Goal: Task Accomplishment & Management: Manage account settings

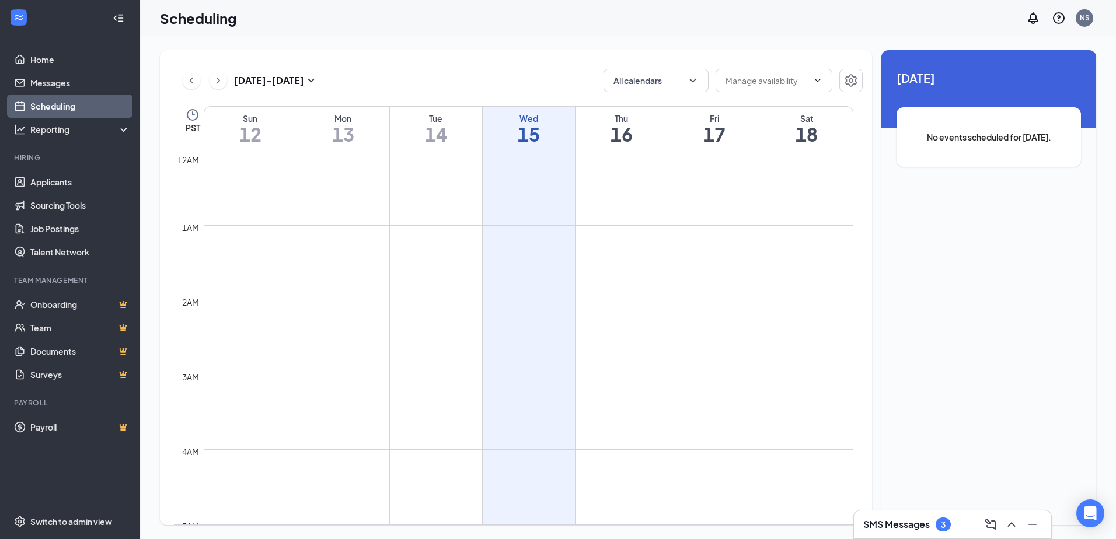
scroll to position [574, 0]
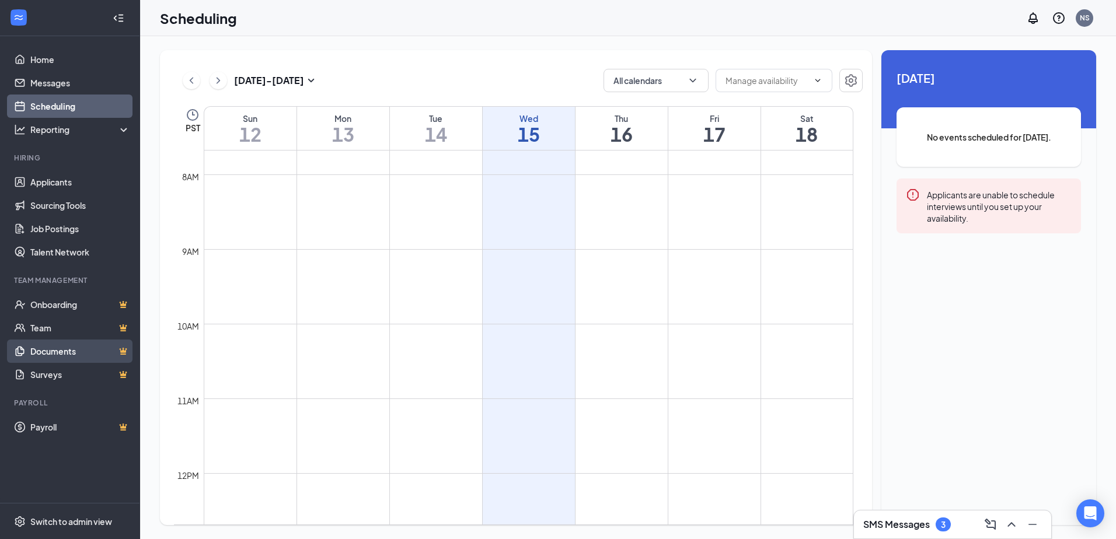
click at [61, 351] on link "Documents" at bounding box center [80, 351] width 100 height 23
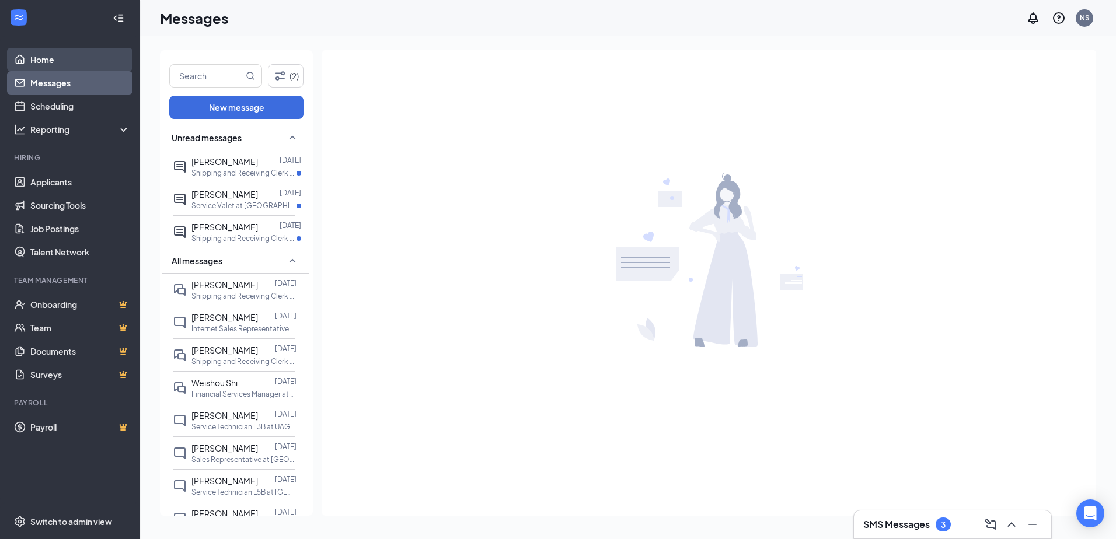
click at [43, 64] on link "Home" at bounding box center [80, 59] width 100 height 23
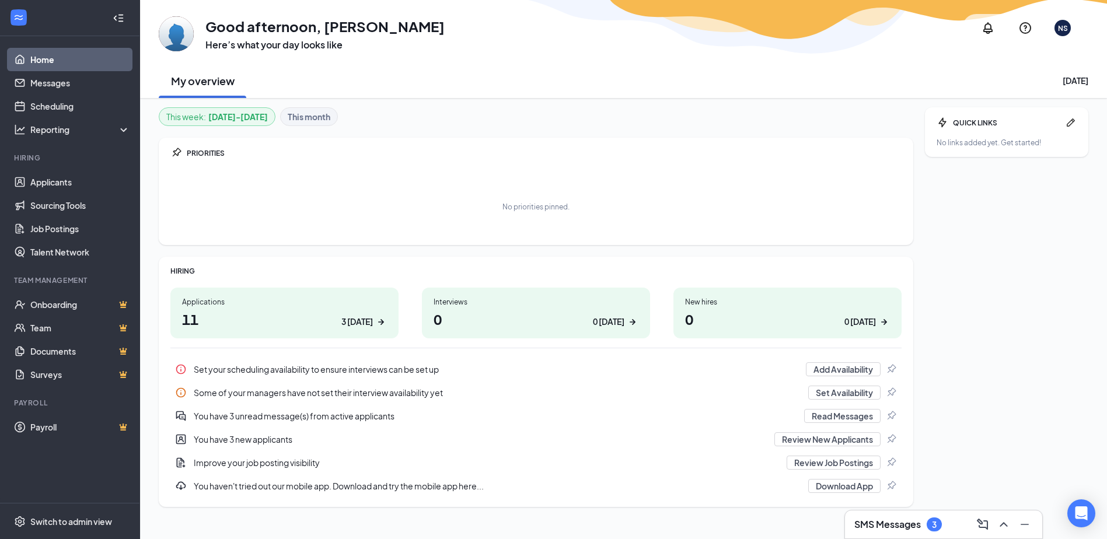
click at [288, 317] on h1 "11 3 [DATE]" at bounding box center [284, 319] width 205 height 20
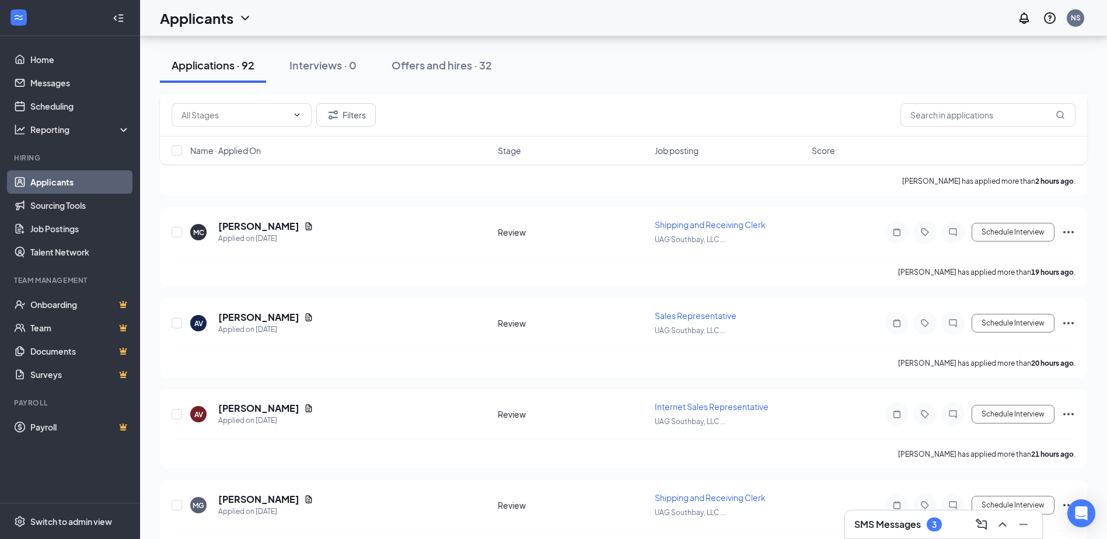
scroll to position [350, 0]
click at [692, 316] on span "Sales Representative" at bounding box center [696, 313] width 82 height 11
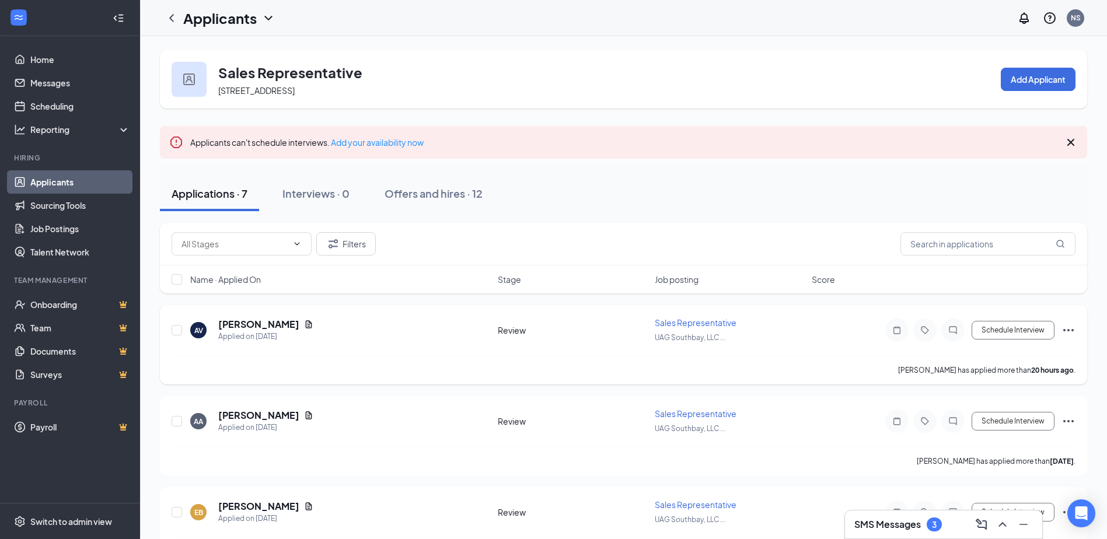
click at [679, 324] on span "Sales Representative" at bounding box center [696, 323] width 82 height 11
click at [257, 322] on h5 "[PERSON_NAME]" at bounding box center [258, 324] width 81 height 13
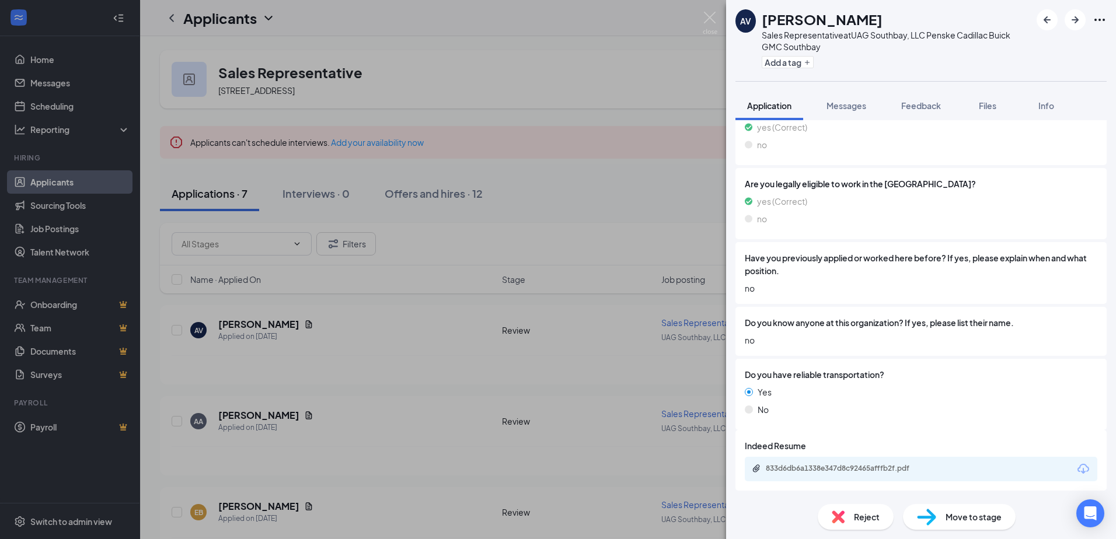
scroll to position [409, 0]
click at [851, 468] on div "833d6db6a1338e347d8c92465afffb2f.pdf" at bounding box center [847, 467] width 163 height 9
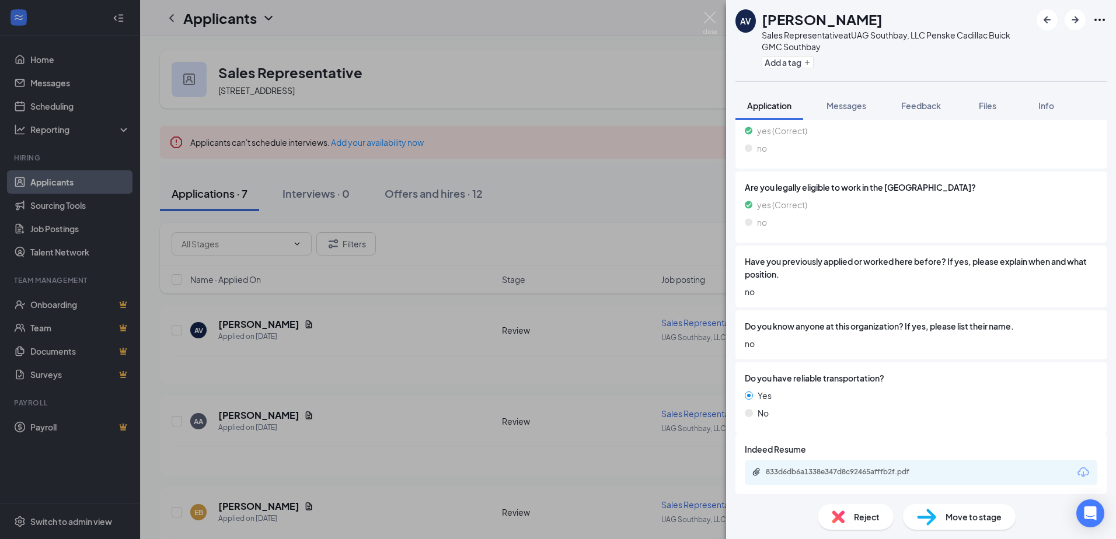
click at [865, 517] on span "Reject" at bounding box center [867, 517] width 26 height 13
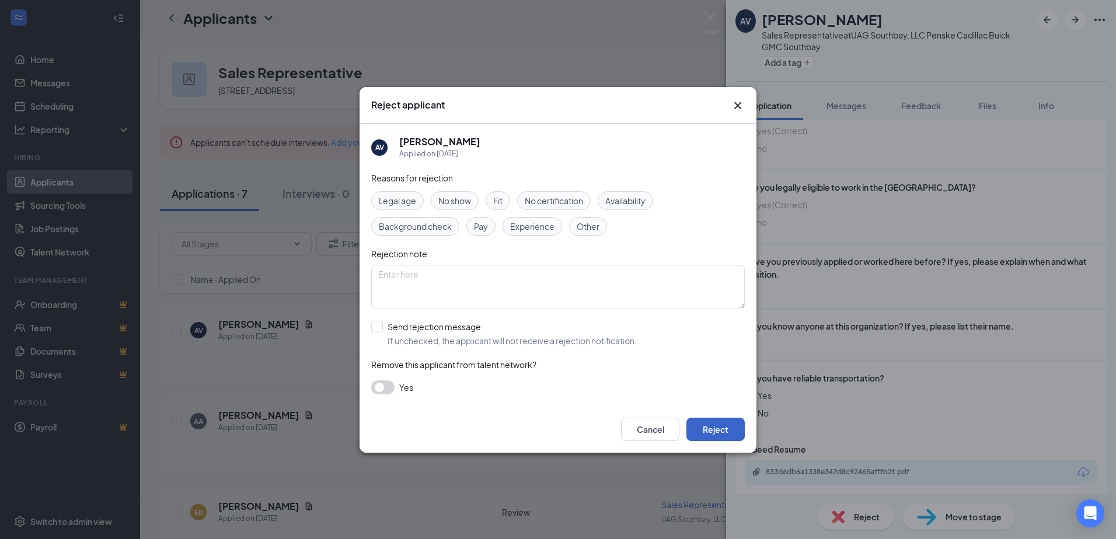
click at [715, 432] on button "Reject" at bounding box center [715, 429] width 58 height 23
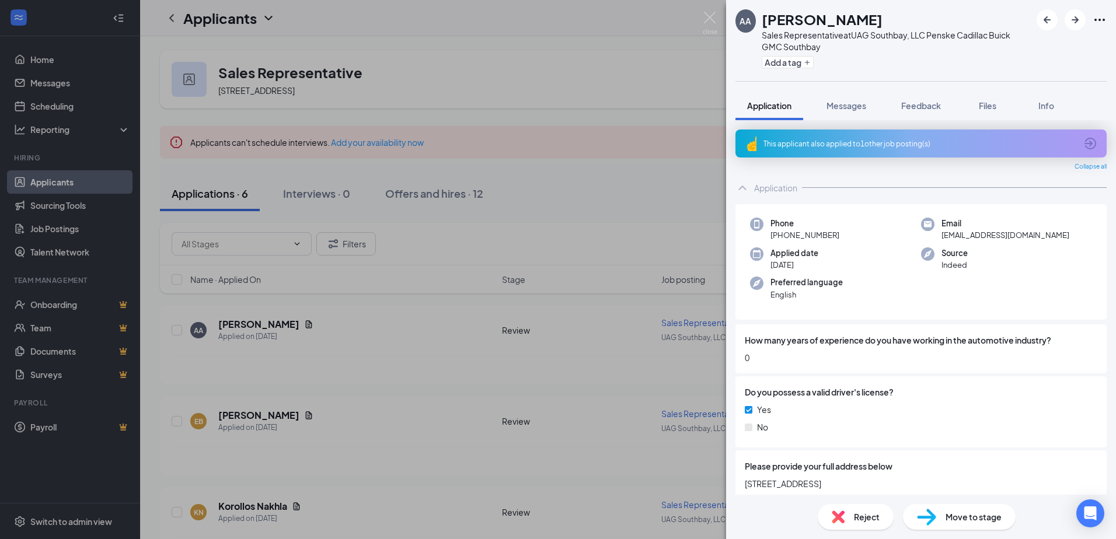
click at [453, 316] on div "AA [PERSON_NAME] Sales Representative at UAG Southbay, LLC Penske Cadillac Buic…" at bounding box center [558, 269] width 1116 height 539
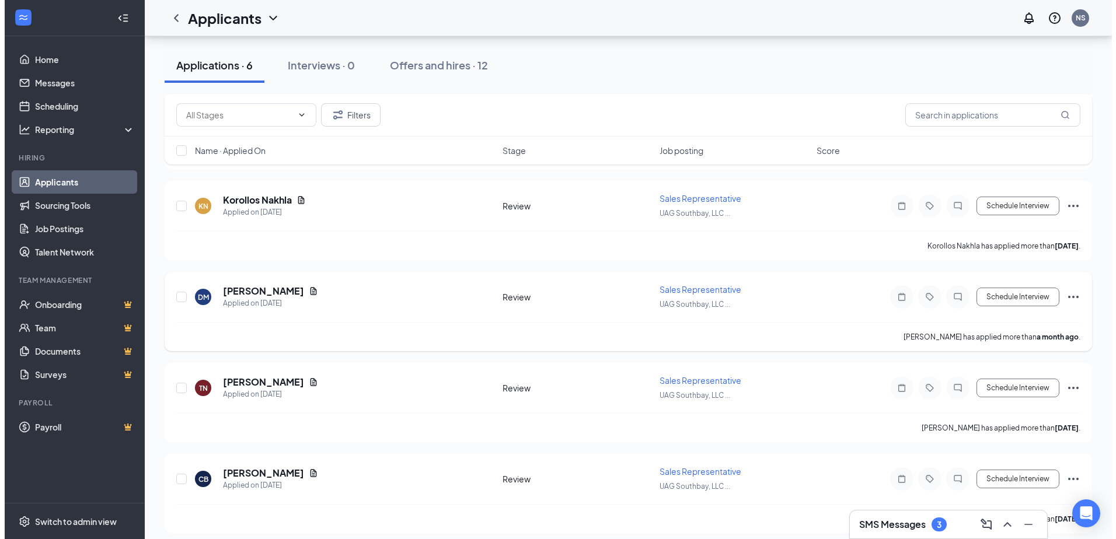
scroll to position [315, 0]
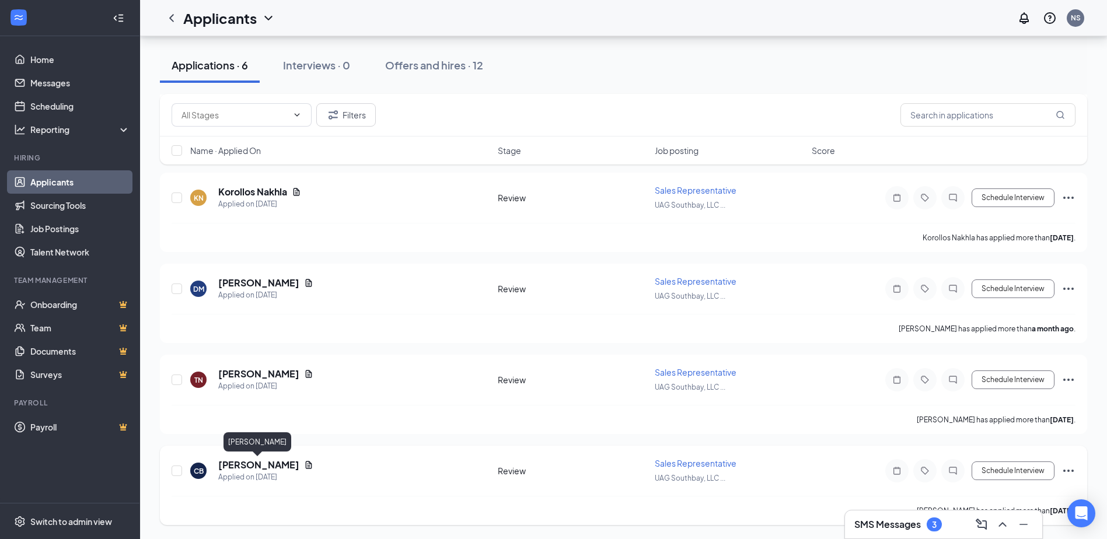
click at [259, 463] on h5 "[PERSON_NAME]" at bounding box center [258, 465] width 81 height 13
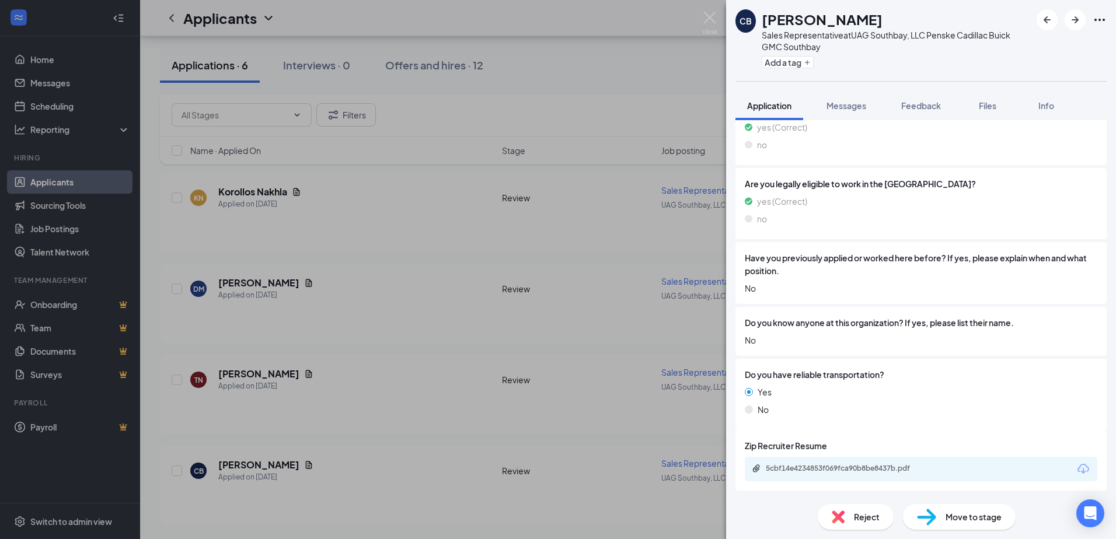
scroll to position [409, 0]
click at [876, 463] on div "5cbf14e4234853f069fca90b8be8437b.pdf" at bounding box center [847, 467] width 163 height 9
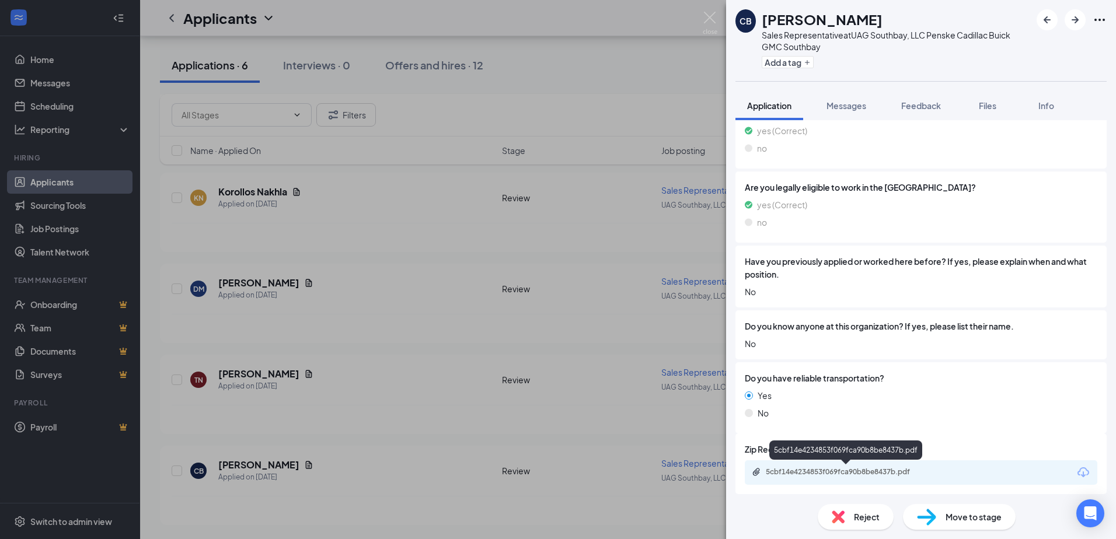
click at [848, 472] on div "5cbf14e4234853f069fca90b8be8437b.pdf" at bounding box center [847, 472] width 163 height 9
click at [849, 110] on span "Messages" at bounding box center [847, 105] width 40 height 11
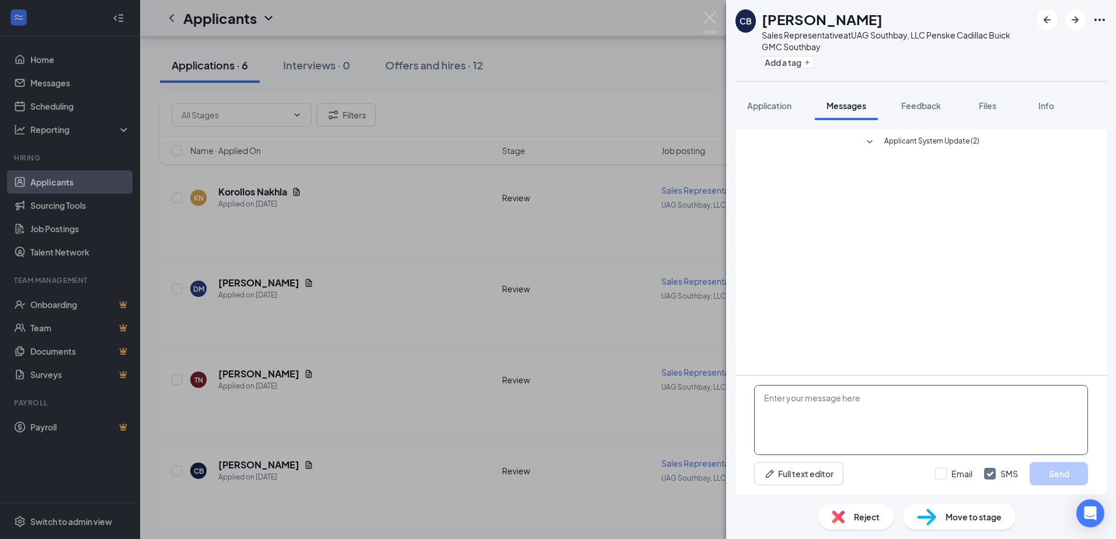
drag, startPoint x: 821, startPoint y: 406, endPoint x: 829, endPoint y: 406, distance: 8.2
click at [829, 406] on textarea at bounding box center [921, 420] width 334 height 70
type textarea "J"
type textarea "Hello [PERSON_NAME]"
click at [1047, 477] on button "Send" at bounding box center [1059, 473] width 58 height 23
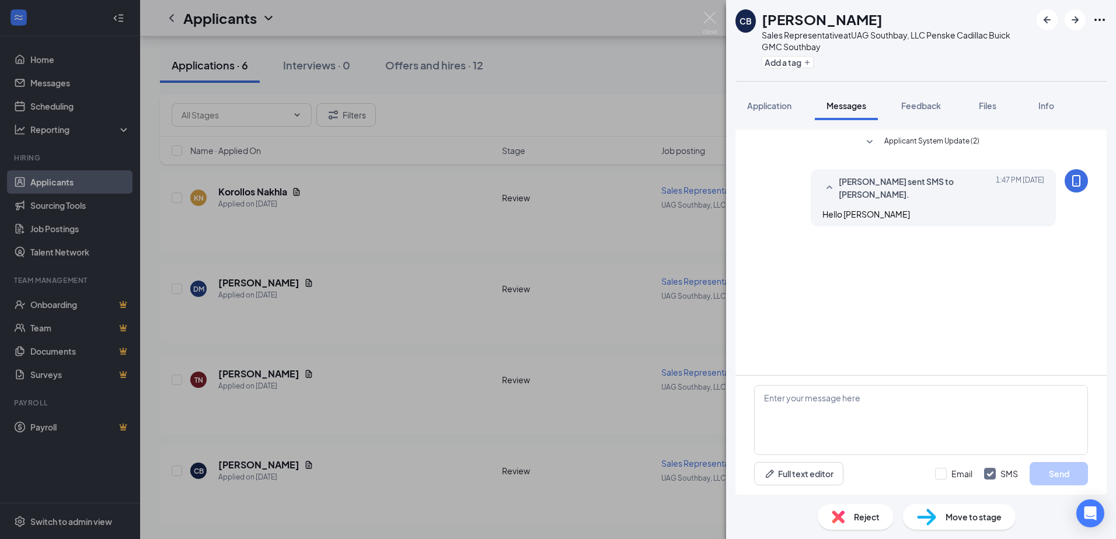
click at [649, 370] on div "CB [PERSON_NAME] Sales Representative at UAG Southbay, LLC Penske Cadillac Buic…" at bounding box center [558, 269] width 1116 height 539
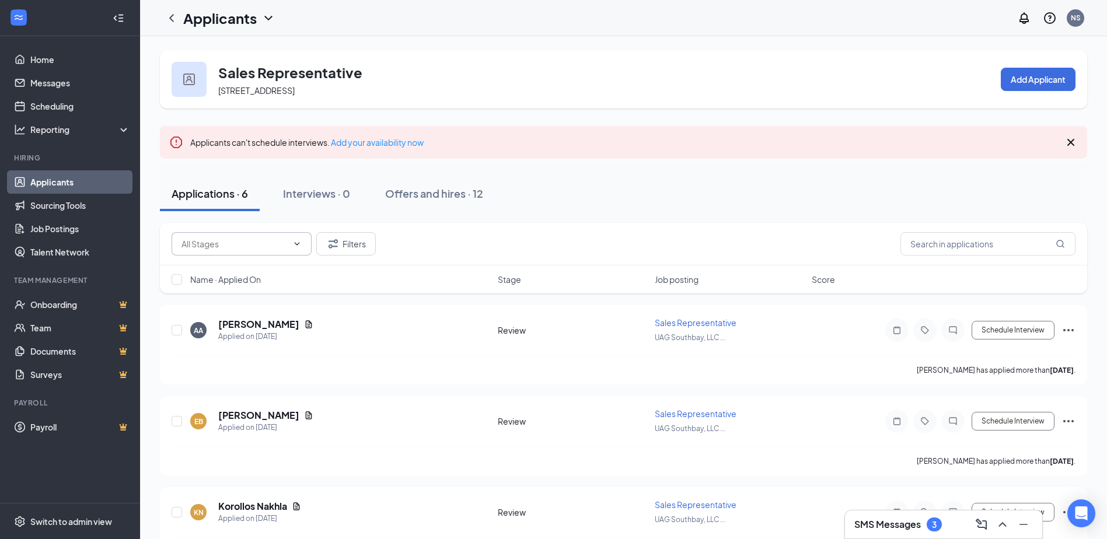
click at [293, 246] on icon "ChevronDown" at bounding box center [296, 243] width 9 height 9
click at [47, 60] on link "Home" at bounding box center [80, 59] width 100 height 23
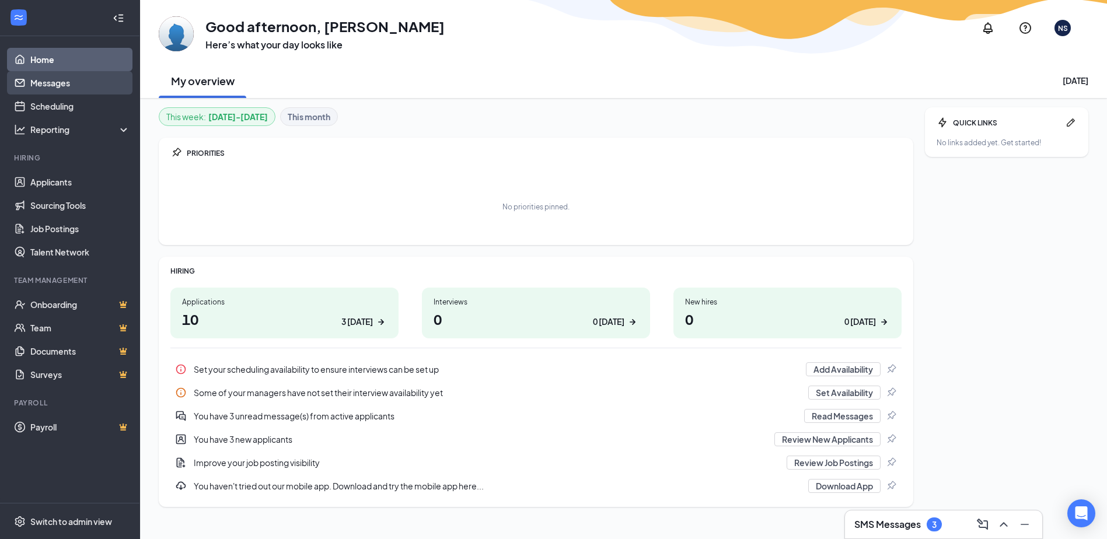
click at [64, 90] on link "Messages" at bounding box center [80, 82] width 100 height 23
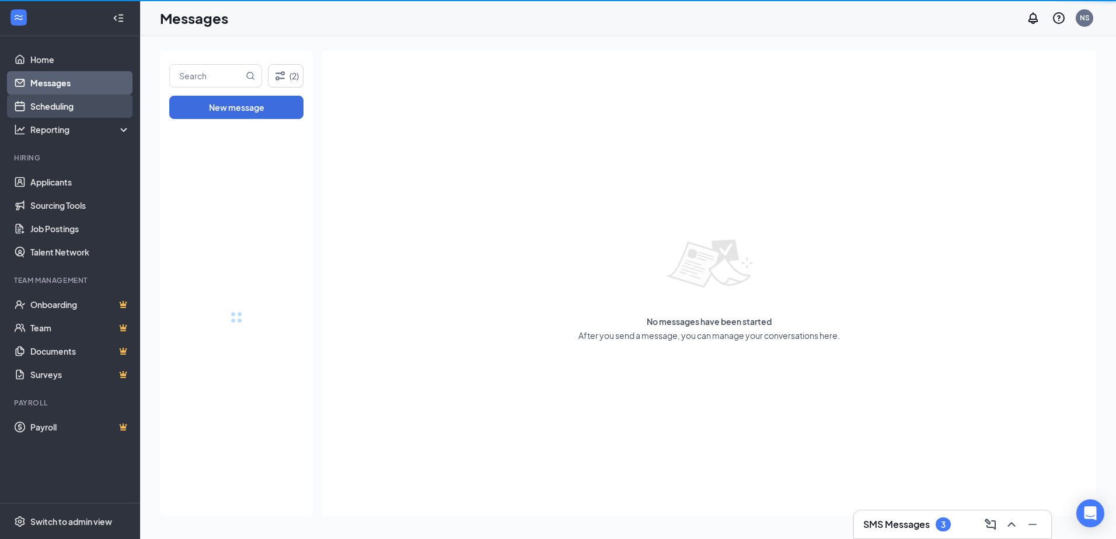
click at [71, 107] on link "Scheduling" at bounding box center [80, 106] width 100 height 23
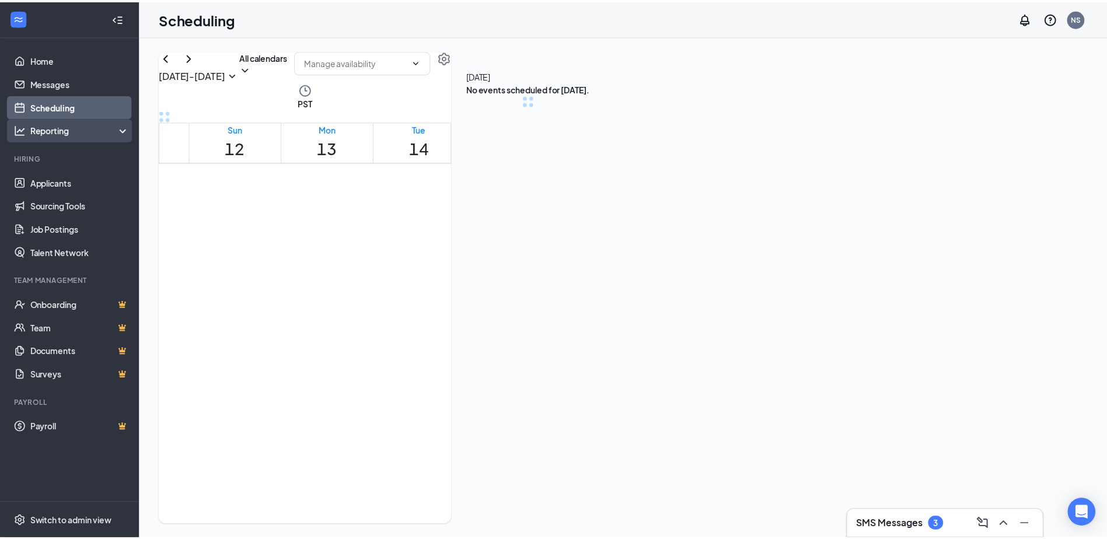
scroll to position [574, 0]
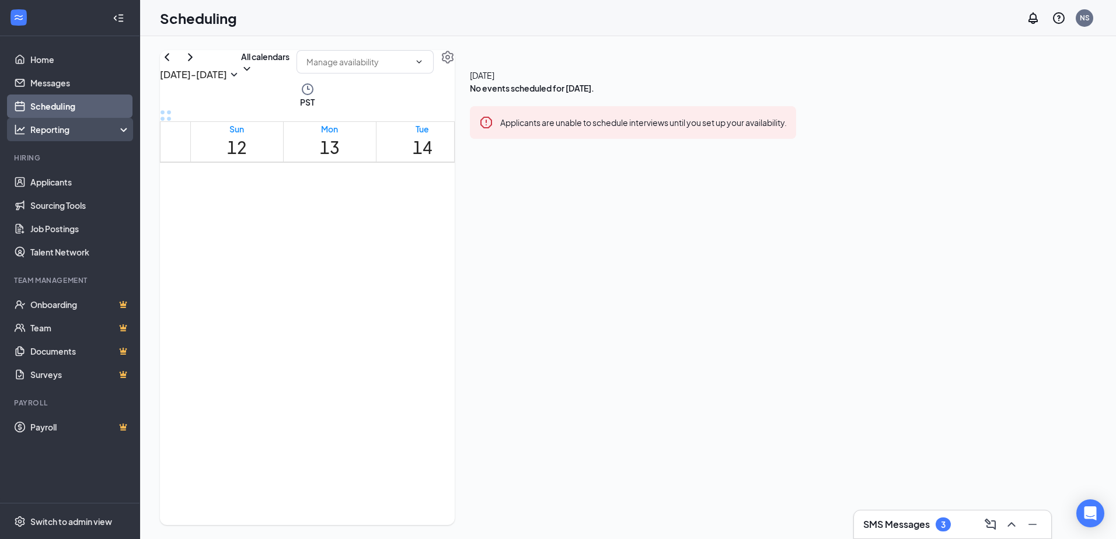
click at [72, 131] on div "Reporting" at bounding box center [80, 130] width 100 height 12
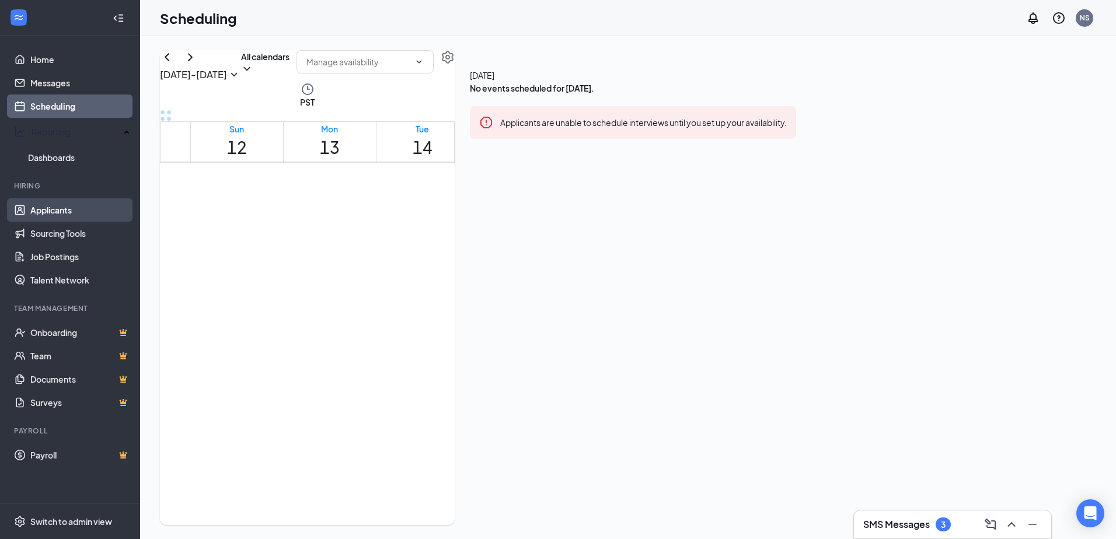
click at [73, 202] on link "Applicants" at bounding box center [80, 209] width 100 height 23
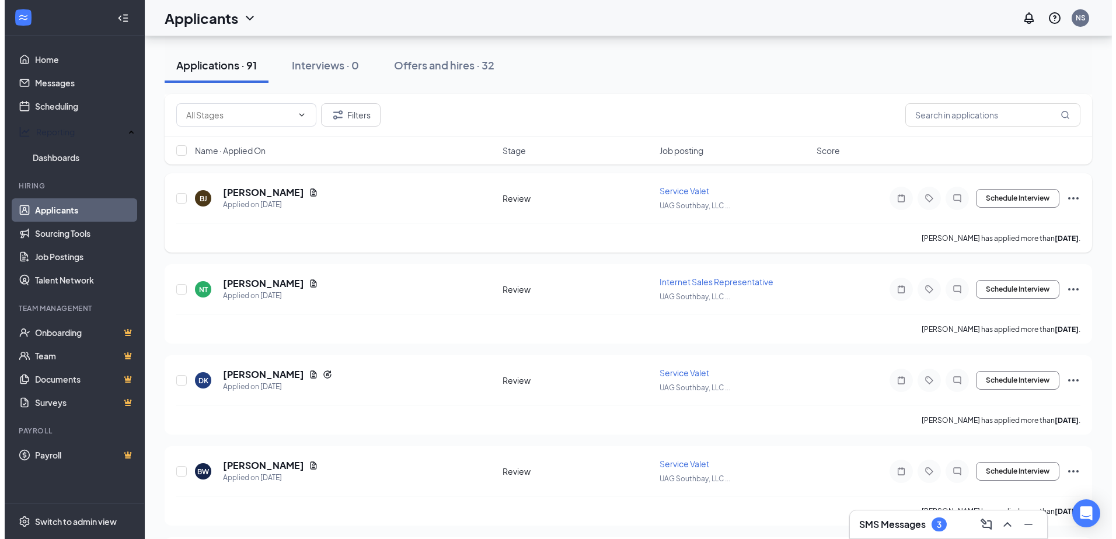
scroll to position [2335, 0]
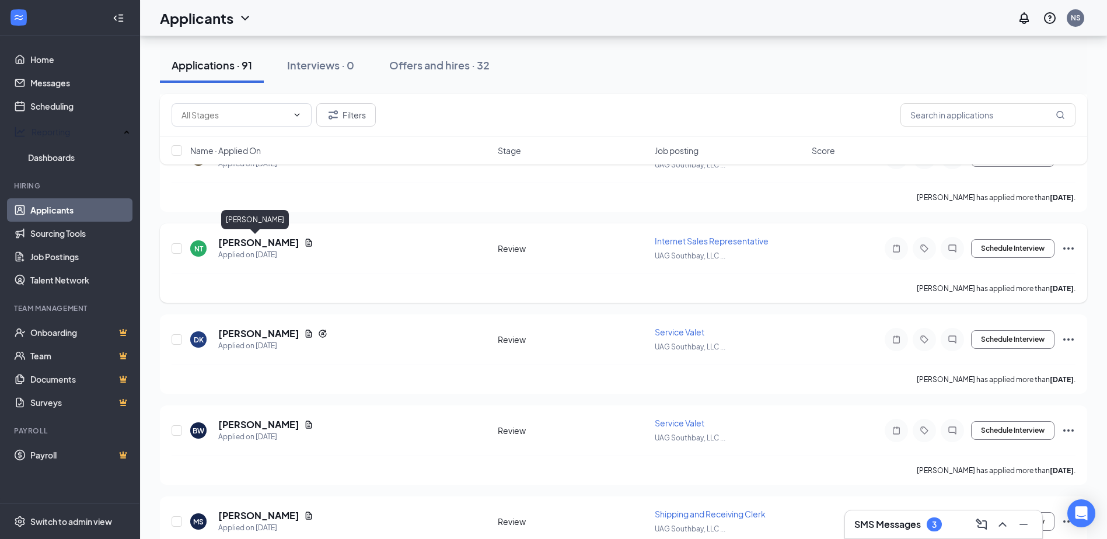
click at [250, 238] on h5 "[PERSON_NAME]" at bounding box center [258, 242] width 81 height 13
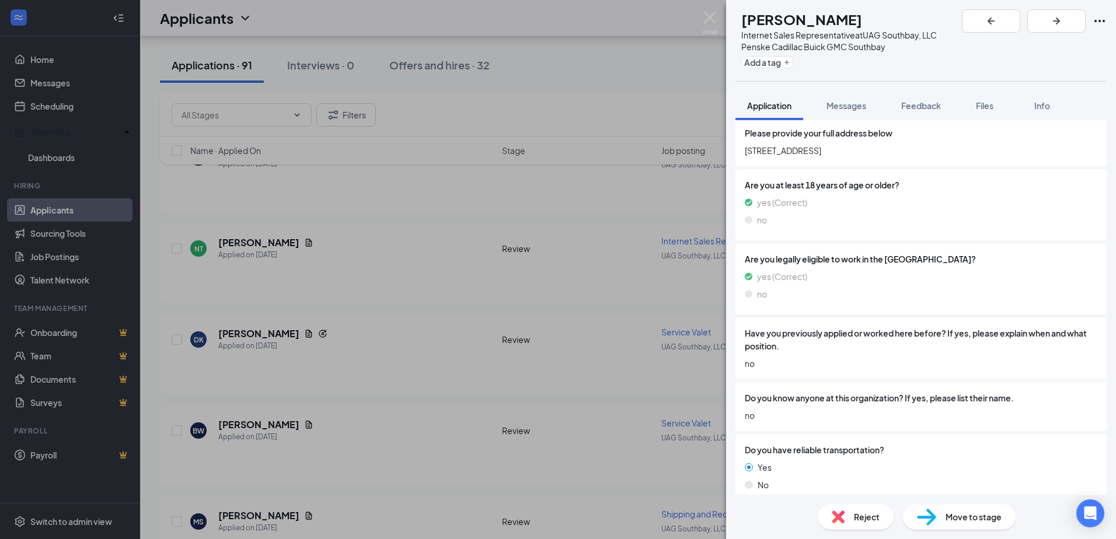
scroll to position [377, 0]
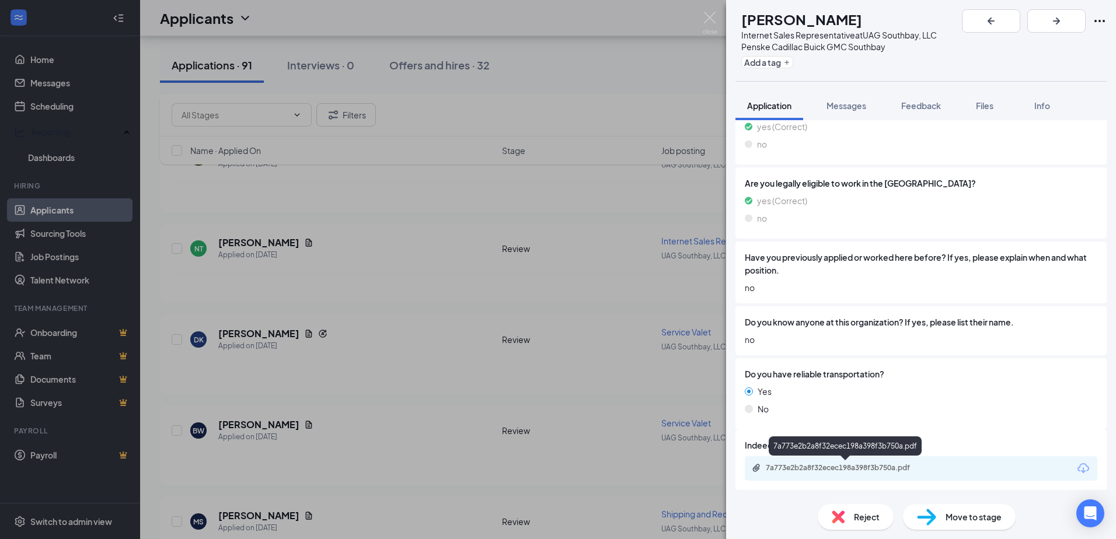
click at [836, 470] on div "7a773e2b2a8f32ecec198a398f3b750a.pdf" at bounding box center [847, 467] width 163 height 9
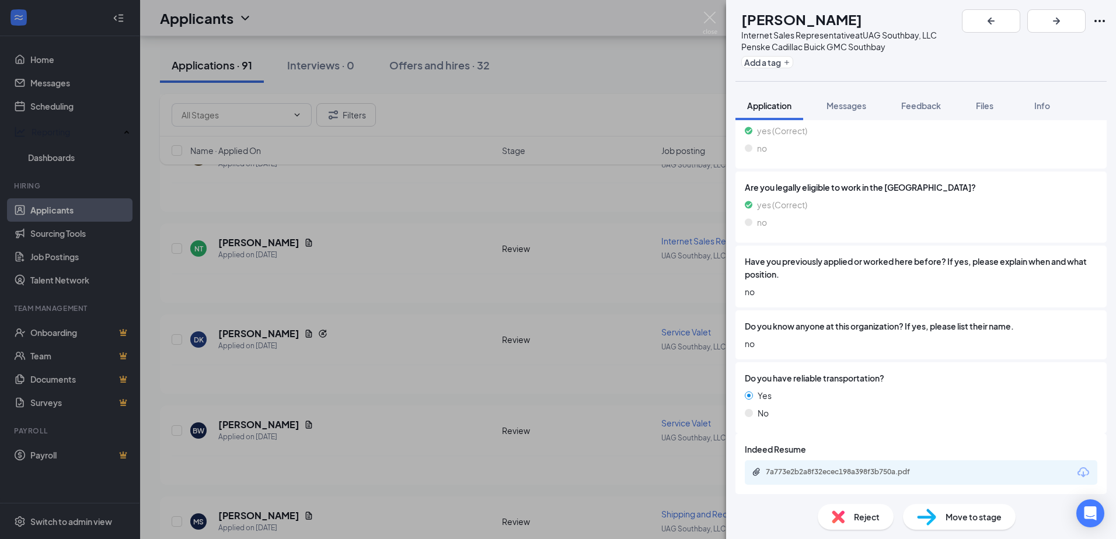
click at [861, 521] on span "Reject" at bounding box center [867, 517] width 26 height 13
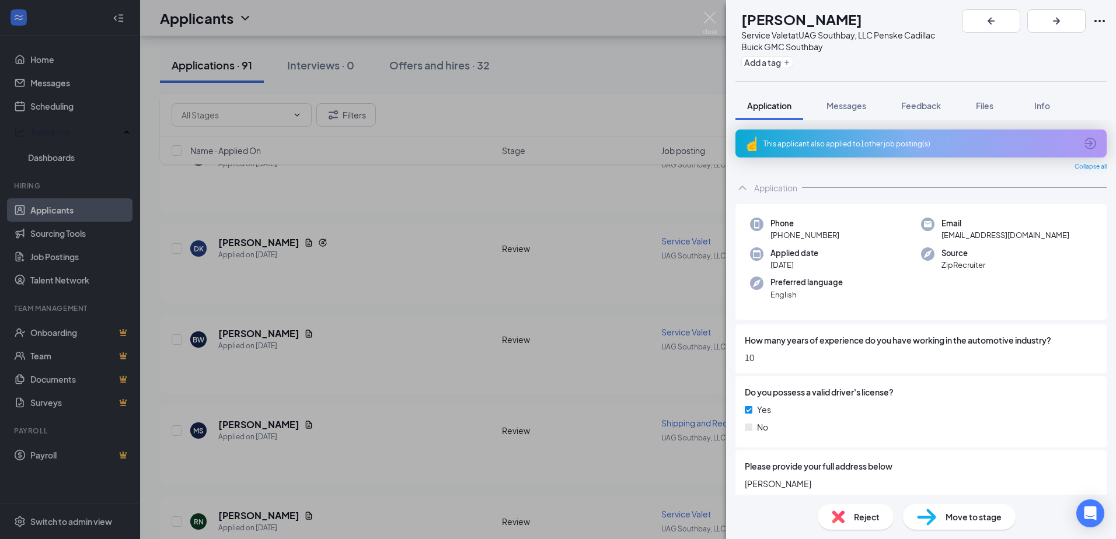
click at [638, 43] on div "DK [PERSON_NAME] Service Valet at UAG Southbay, LLC Penske Cadillac Buick GMC S…" at bounding box center [558, 269] width 1116 height 539
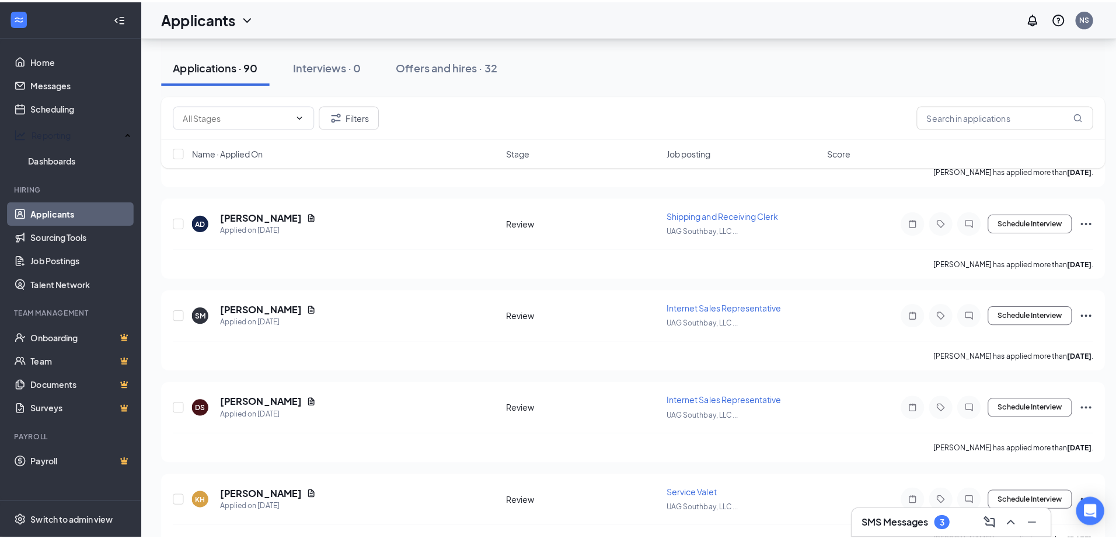
scroll to position [2744, 0]
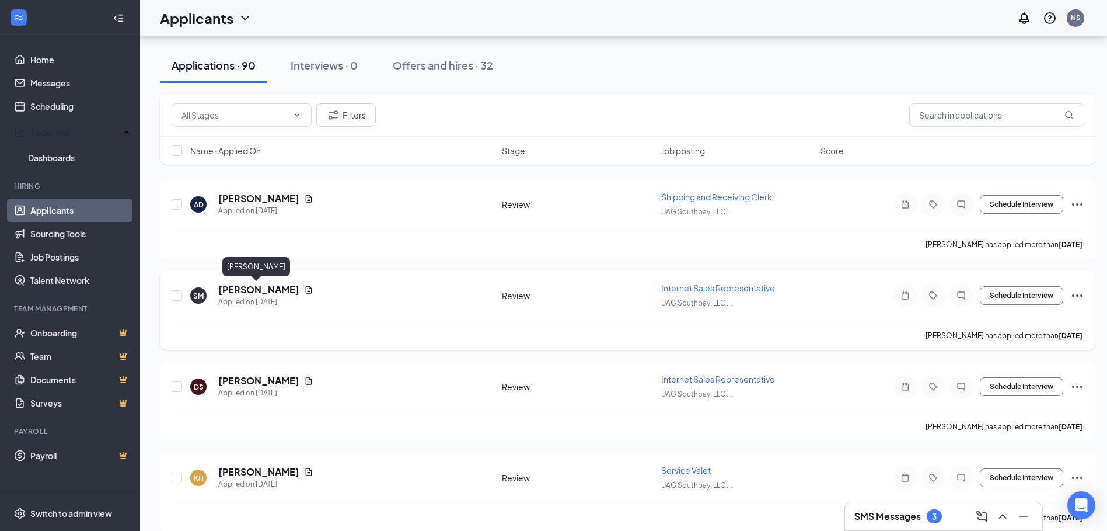
click at [264, 288] on h5 "[PERSON_NAME]" at bounding box center [258, 289] width 81 height 13
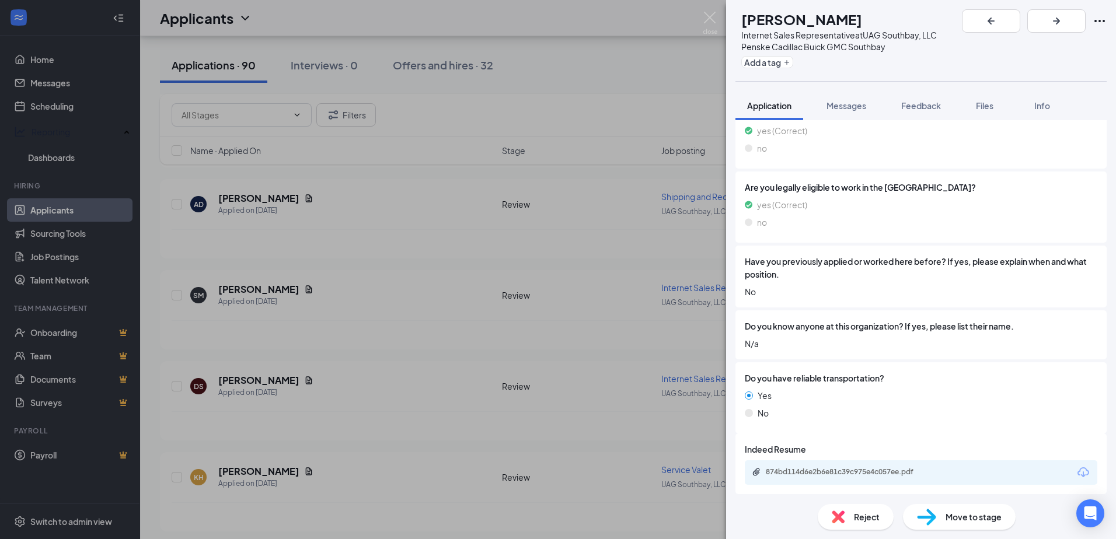
scroll to position [409, 0]
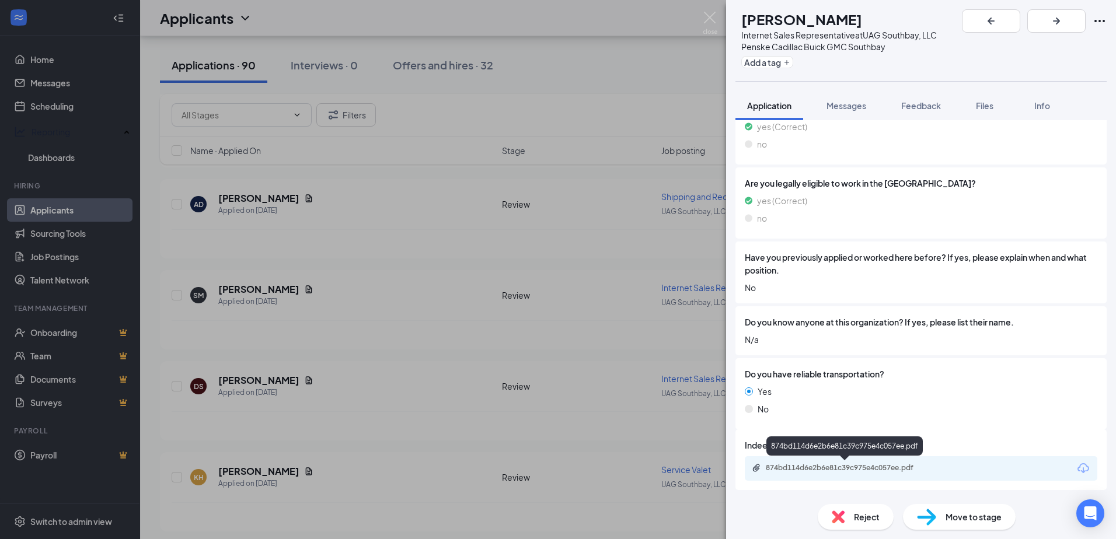
click at [833, 468] on div "874bd114d6e2b6e81c39c975e4c057ee.pdf" at bounding box center [847, 467] width 163 height 9
click at [845, 102] on span "Messages" at bounding box center [847, 105] width 40 height 11
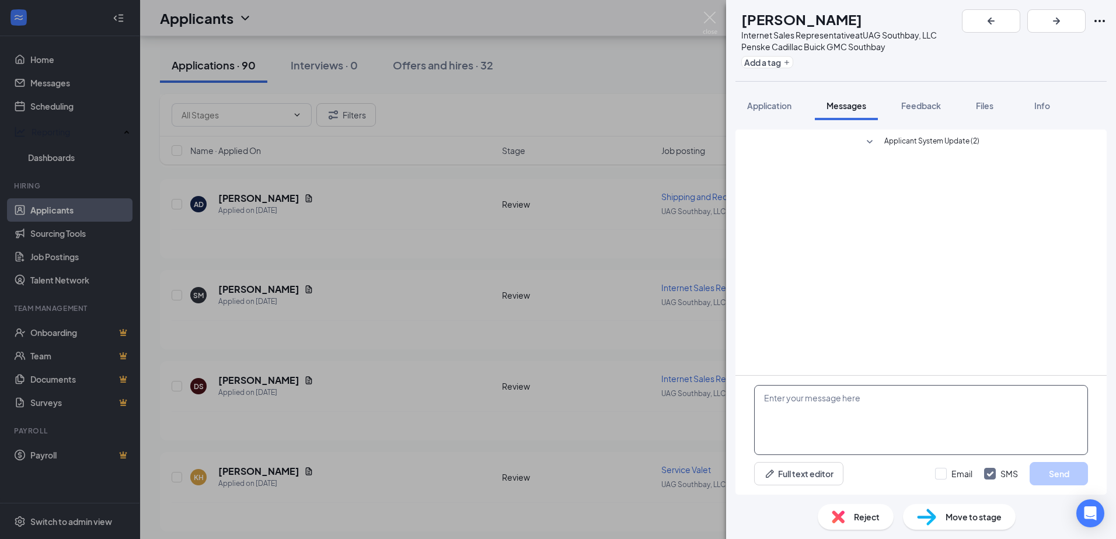
click at [806, 421] on textarea at bounding box center [921, 420] width 334 height 70
type textarea "Hello [PERSON_NAME]"
click at [1058, 474] on button "Send" at bounding box center [1059, 473] width 58 height 23
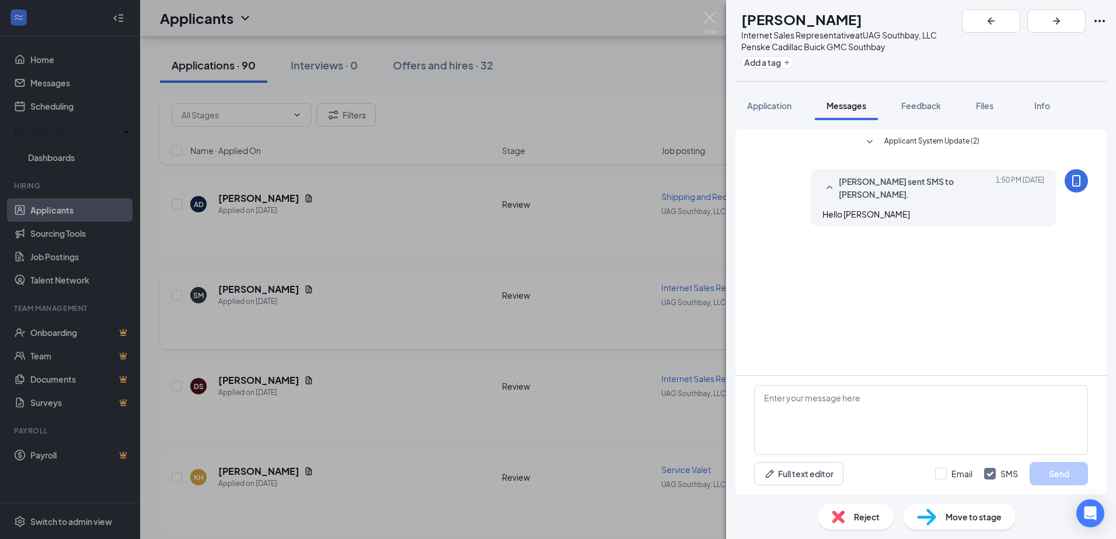
click at [516, 288] on div "SM [PERSON_NAME] Internet Sales Representative at UAG Southbay, LLC Penske Cadi…" at bounding box center [558, 269] width 1116 height 539
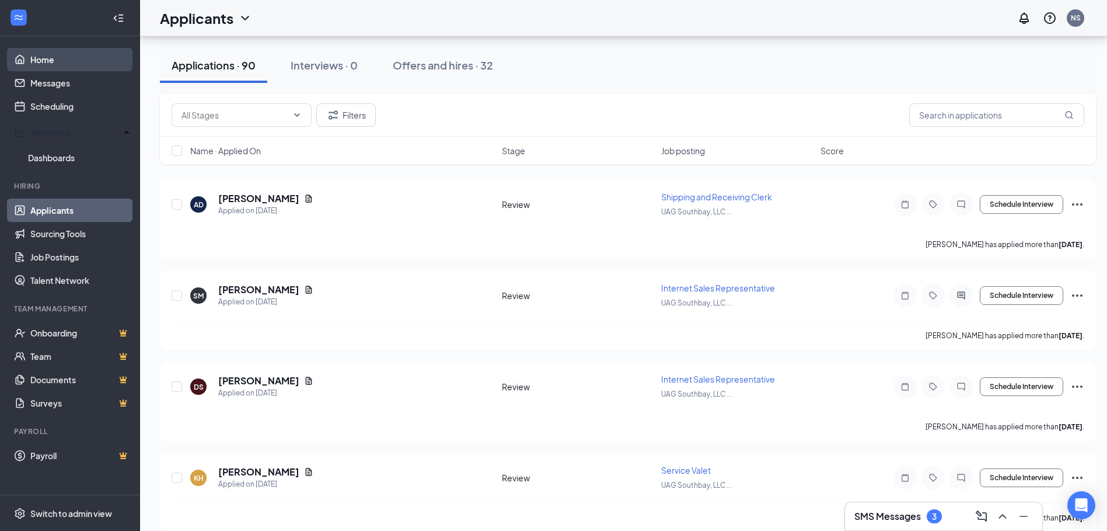
click at [44, 56] on link "Home" at bounding box center [80, 59] width 100 height 23
